Goal: Information Seeking & Learning: Learn about a topic

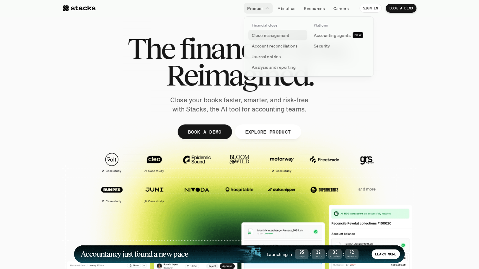
click at [259, 34] on p "Close management" at bounding box center [271, 35] width 38 height 6
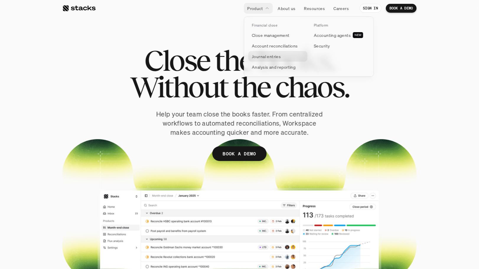
click at [261, 54] on p "Journal entries" at bounding box center [266, 56] width 29 height 6
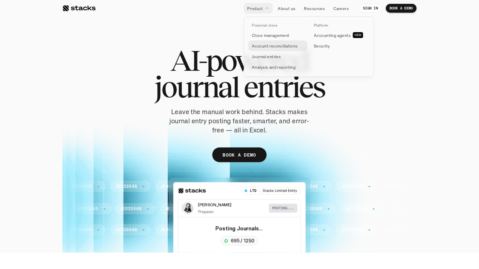
click at [263, 42] on link "Account reconciliations" at bounding box center [277, 45] width 59 height 11
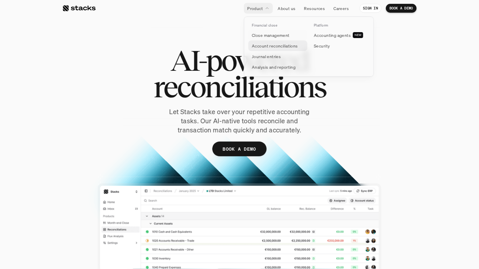
click at [256, 42] on link "Account reconciliations" at bounding box center [277, 45] width 59 height 11
click at [268, 45] on p "Account reconciliations" at bounding box center [275, 46] width 46 height 6
click at [267, 45] on p "Account reconciliations" at bounding box center [275, 46] width 46 height 6
click at [265, 56] on p "Journal entries" at bounding box center [266, 56] width 29 height 6
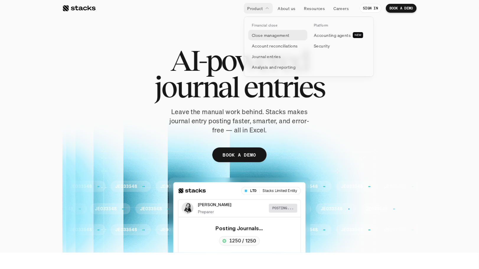
click at [253, 33] on p "Close management" at bounding box center [271, 35] width 38 height 6
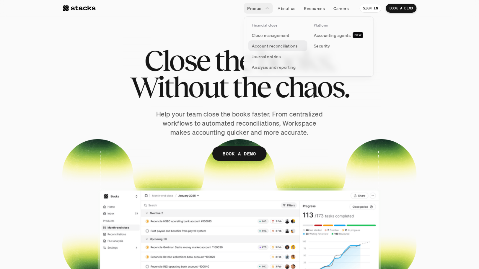
click at [257, 44] on p "Account reconciliations" at bounding box center [275, 46] width 46 height 6
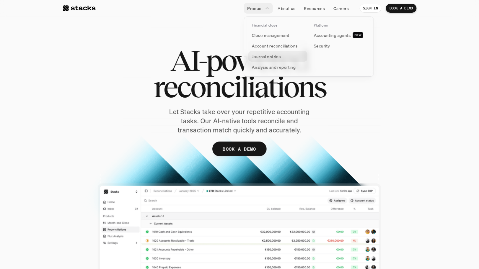
click at [258, 53] on p "Journal entries" at bounding box center [266, 56] width 29 height 6
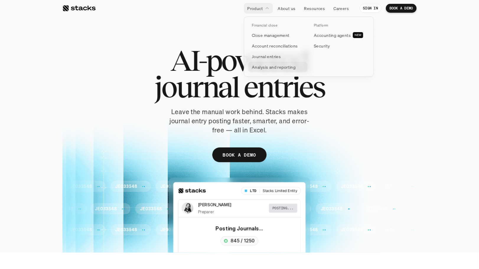
click at [257, 63] on link "Analysis and reporting" at bounding box center [277, 67] width 59 height 11
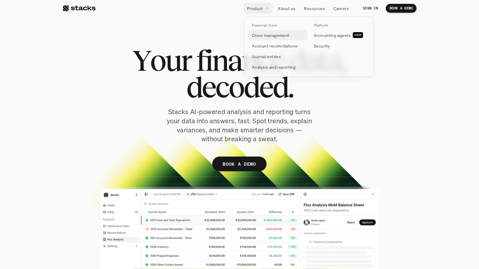
click at [255, 34] on p "Close management" at bounding box center [271, 35] width 38 height 6
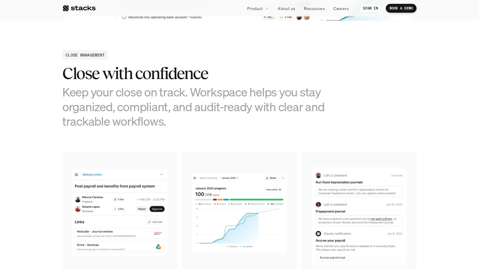
scroll to position [262, 0]
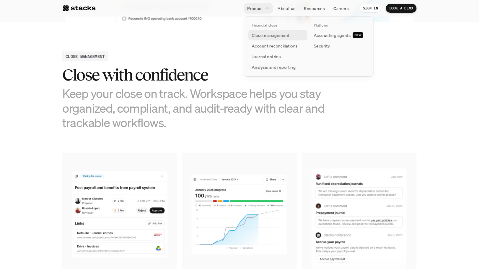
click at [255, 38] on p "Close management" at bounding box center [271, 35] width 38 height 6
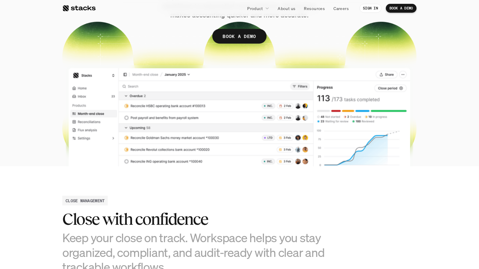
scroll to position [0, 0]
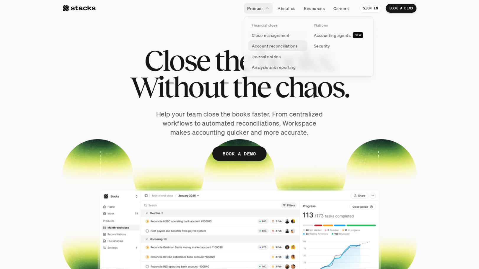
click at [256, 43] on p "Account reconciliations" at bounding box center [275, 46] width 46 height 6
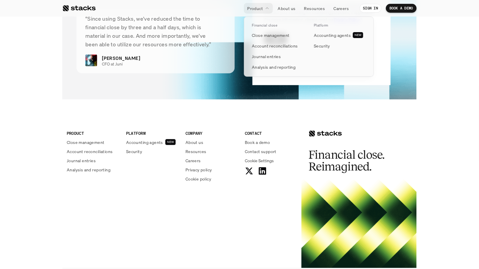
scroll to position [1422, 0]
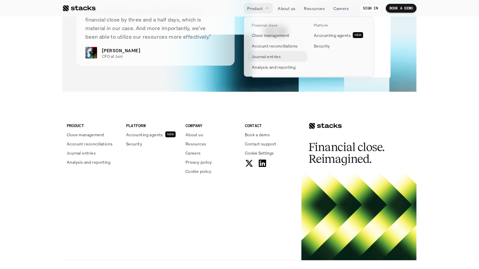
click at [268, 55] on p "Journal entries" at bounding box center [266, 56] width 29 height 6
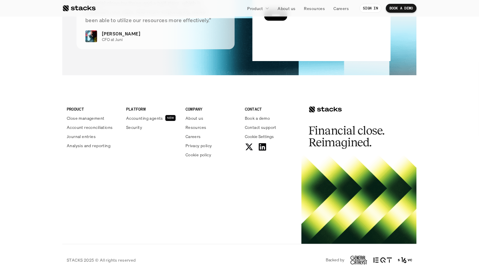
scroll to position [1220, 0]
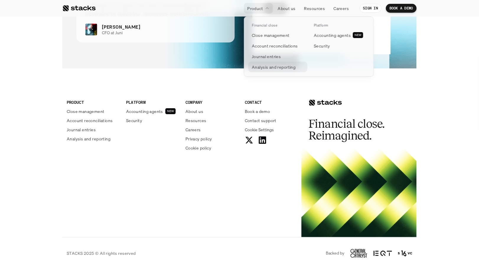
click at [254, 69] on p "Analysis and reporting" at bounding box center [274, 67] width 44 height 6
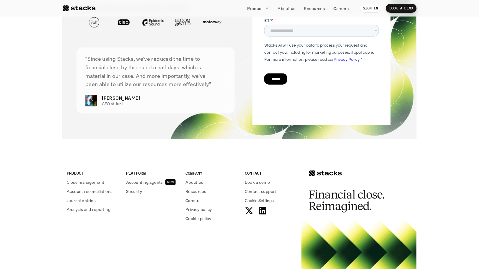
scroll to position [1523, 0]
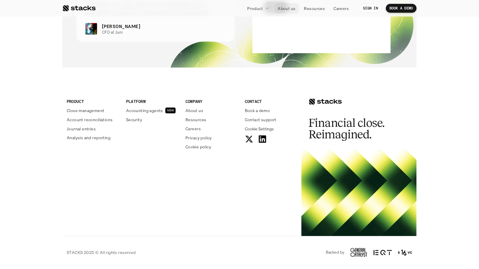
click at [288, 6] on p "About us" at bounding box center [287, 8] width 18 height 6
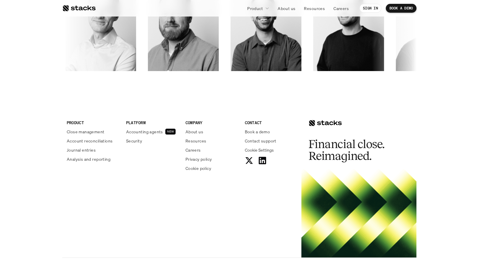
scroll to position [1018, 0]
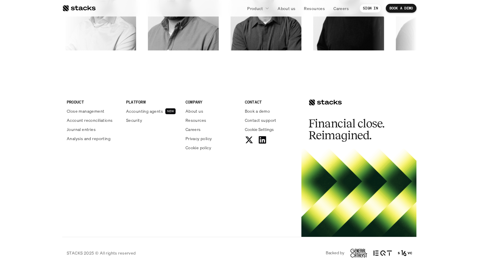
click at [144, 111] on p "Accounting agents" at bounding box center [144, 111] width 37 height 6
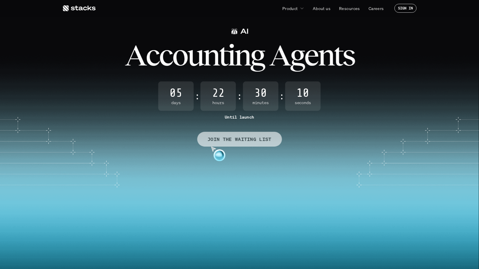
click at [224, 145] on link "JOIN THE WAITING LIST" at bounding box center [239, 139] width 85 height 15
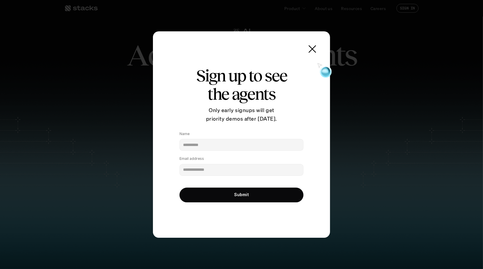
click at [311, 49] on use at bounding box center [312, 49] width 8 height 8
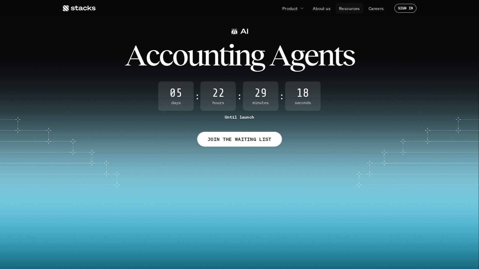
click at [351, 9] on p "Resources" at bounding box center [349, 8] width 21 height 6
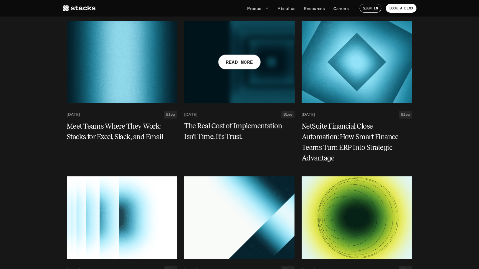
scroll to position [1180, 0]
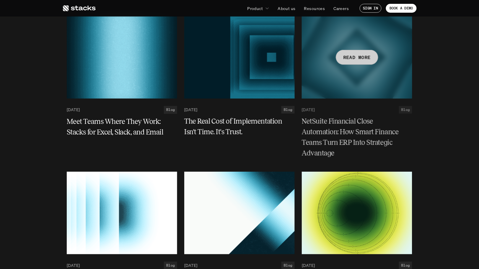
click at [376, 50] on div at bounding box center [357, 57] width 110 height 83
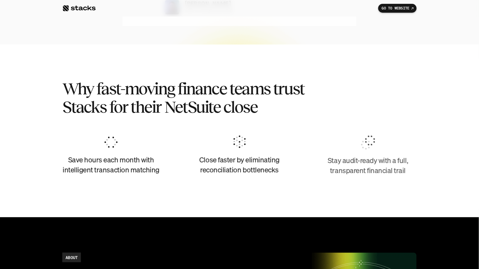
scroll to position [248, 0]
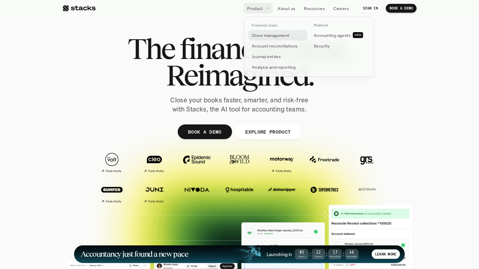
click at [264, 36] on p "Close management" at bounding box center [271, 35] width 38 height 6
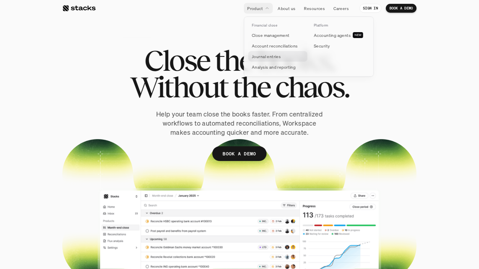
click at [260, 56] on p "Journal entries" at bounding box center [266, 56] width 29 height 6
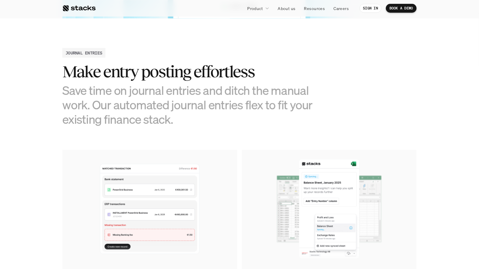
scroll to position [235, 0]
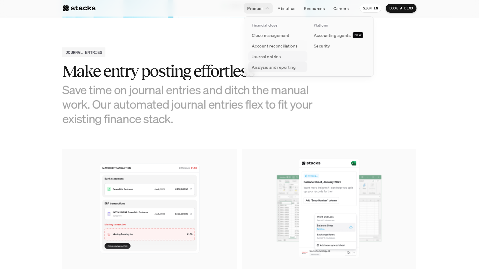
click at [260, 68] on p "Analysis and reporting" at bounding box center [274, 67] width 44 height 6
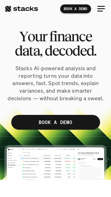
click at [17, 63] on div "Y o u r f i n a n c e d a t a , d e c o d e d . Stacks AI-powered analysis and …" at bounding box center [55, 82] width 102 height 106
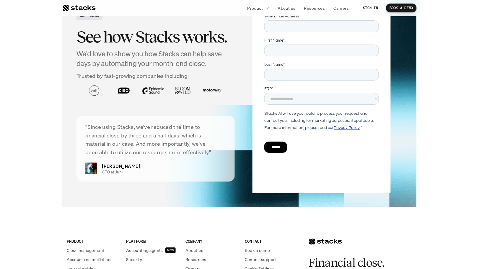
scroll to position [1361, 0]
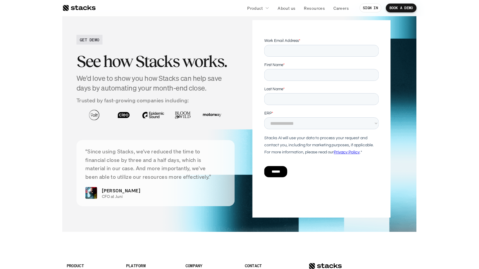
scroll to position [1196, 0]
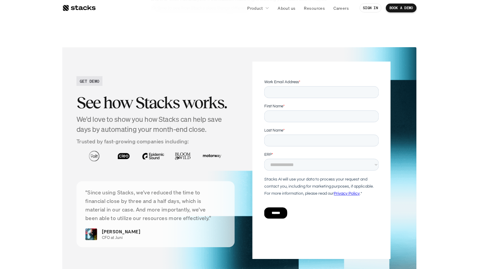
scroll to position [1636, 0]
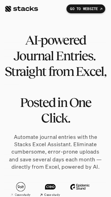
click at [19, 12] on div at bounding box center [20, 8] width 33 height 7
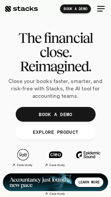
click at [100, 6] on div at bounding box center [101, 6] width 8 height 1
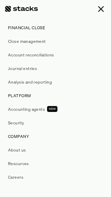
click at [26, 40] on p "Close management" at bounding box center [27, 41] width 38 height 6
